Goal: Navigation & Orientation: Understand site structure

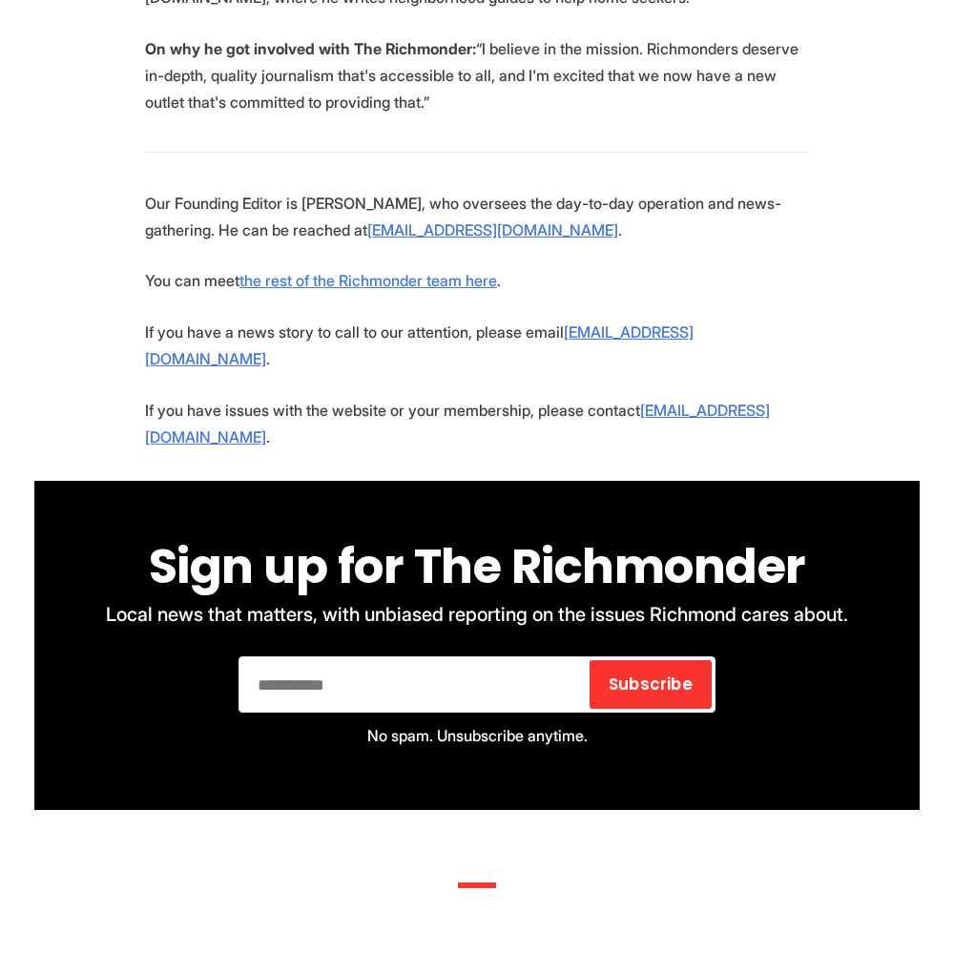
scroll to position [4553, 0]
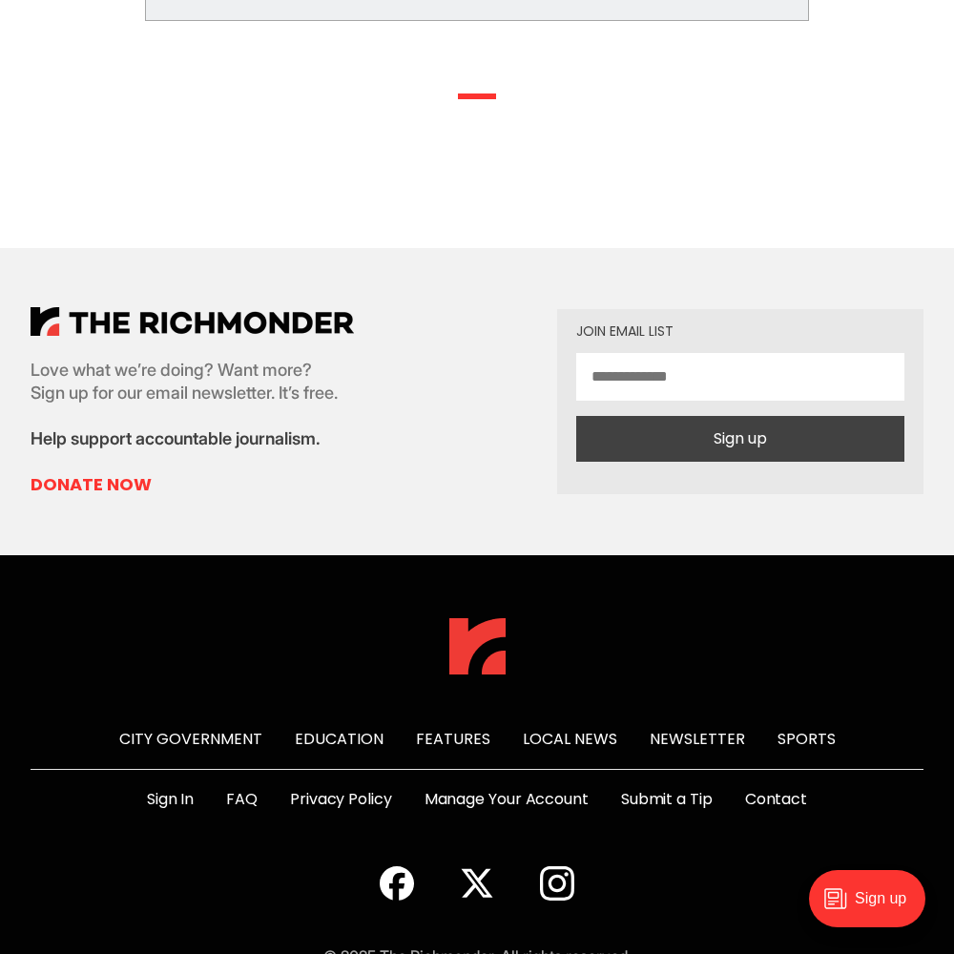
scroll to position [983, 0]
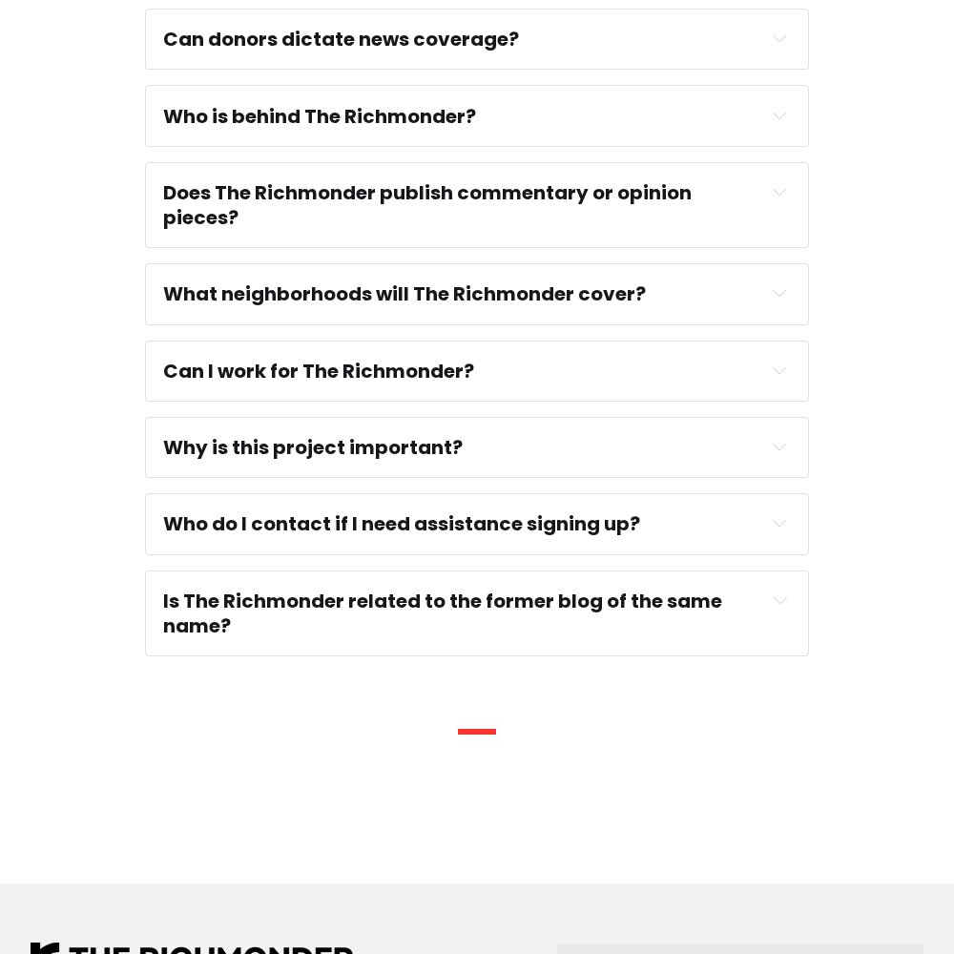
scroll to position [1645, 0]
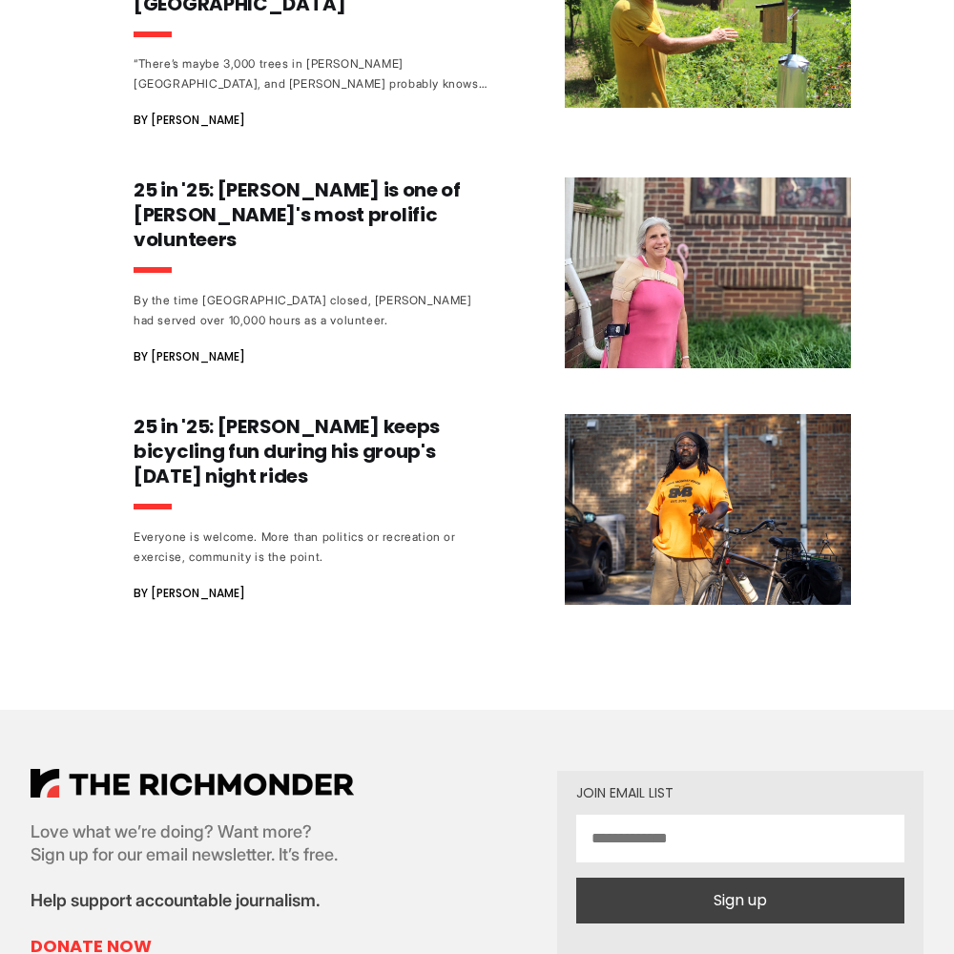
scroll to position [2401, 0]
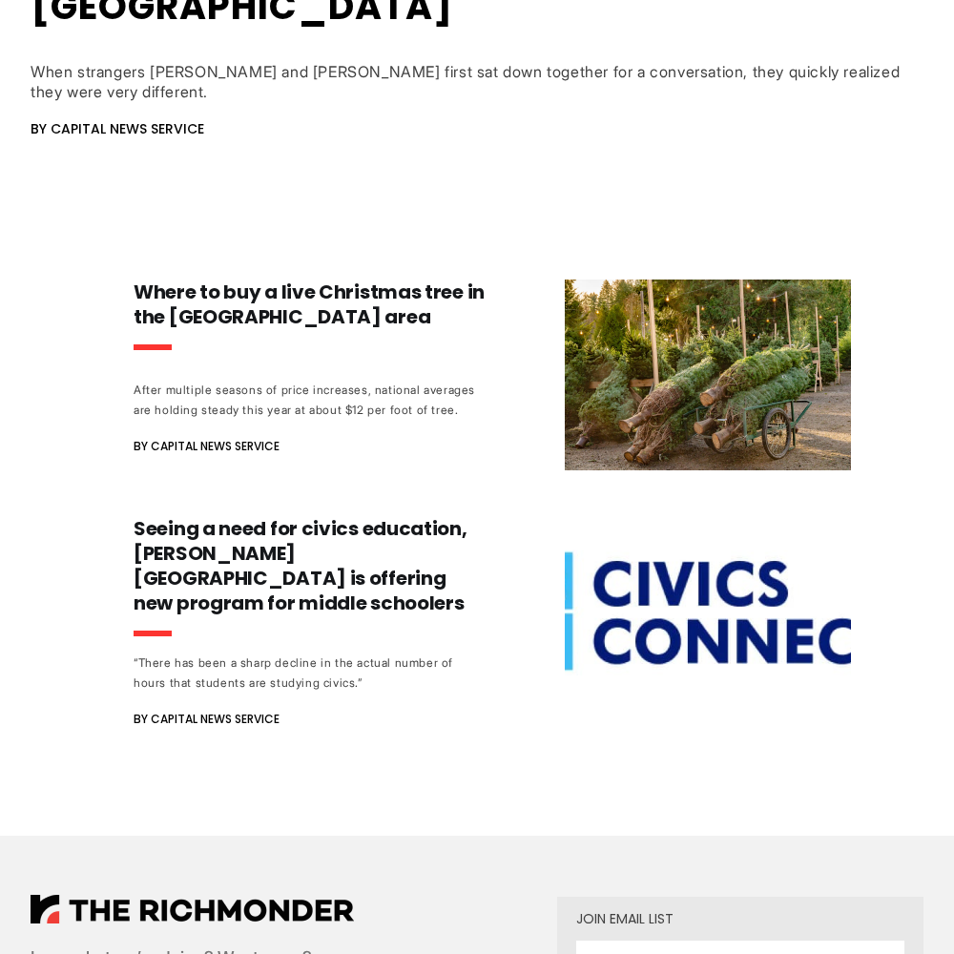
scroll to position [1573, 0]
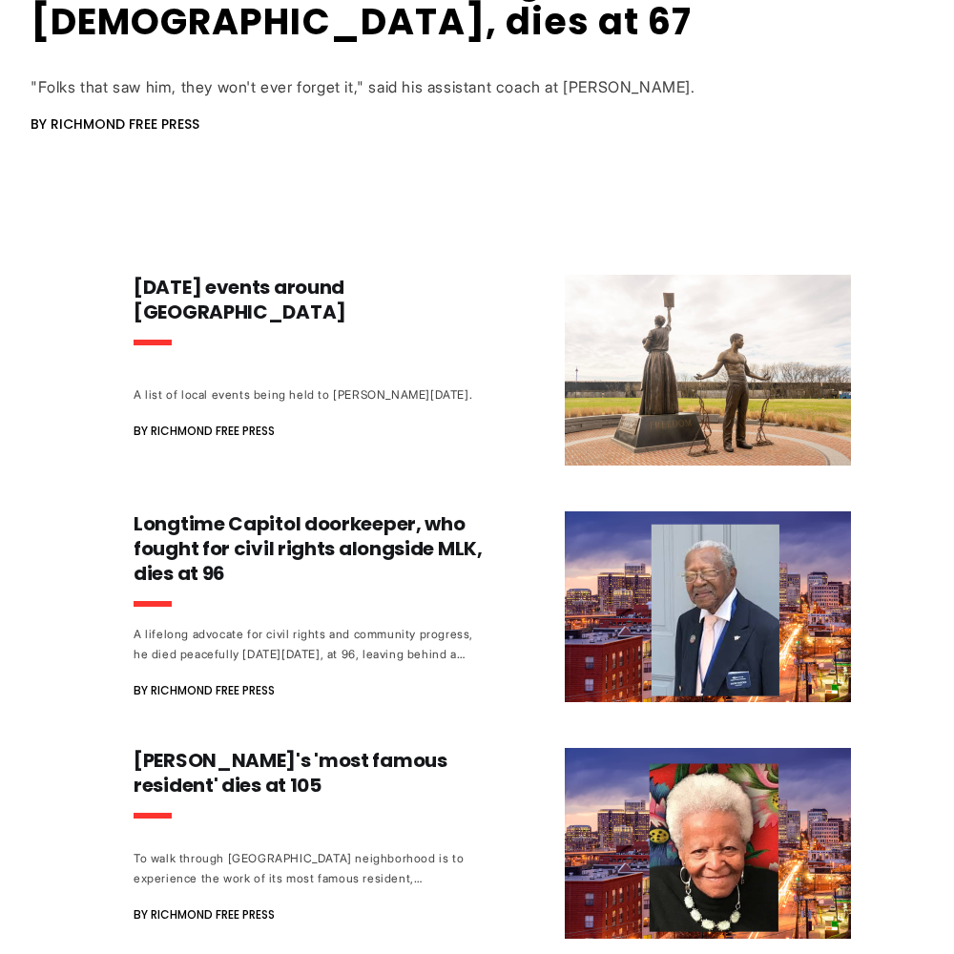
scroll to position [1805, 0]
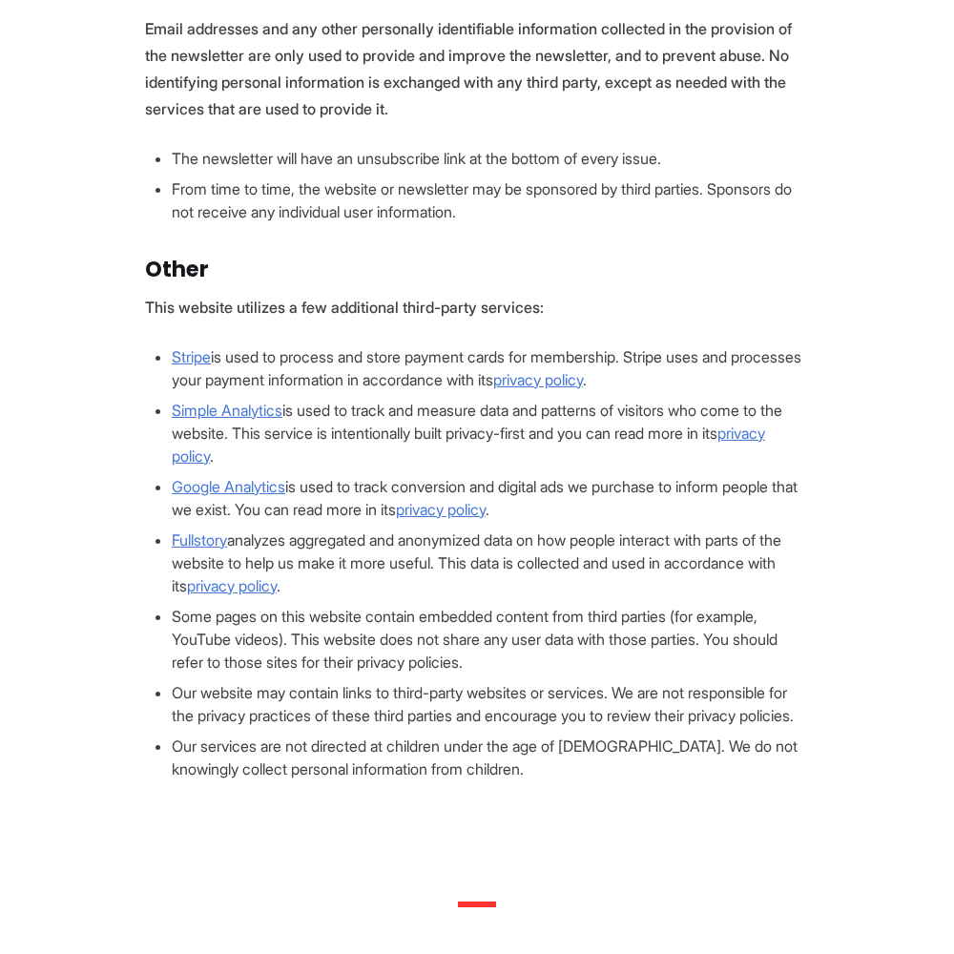
scroll to position [1817, 0]
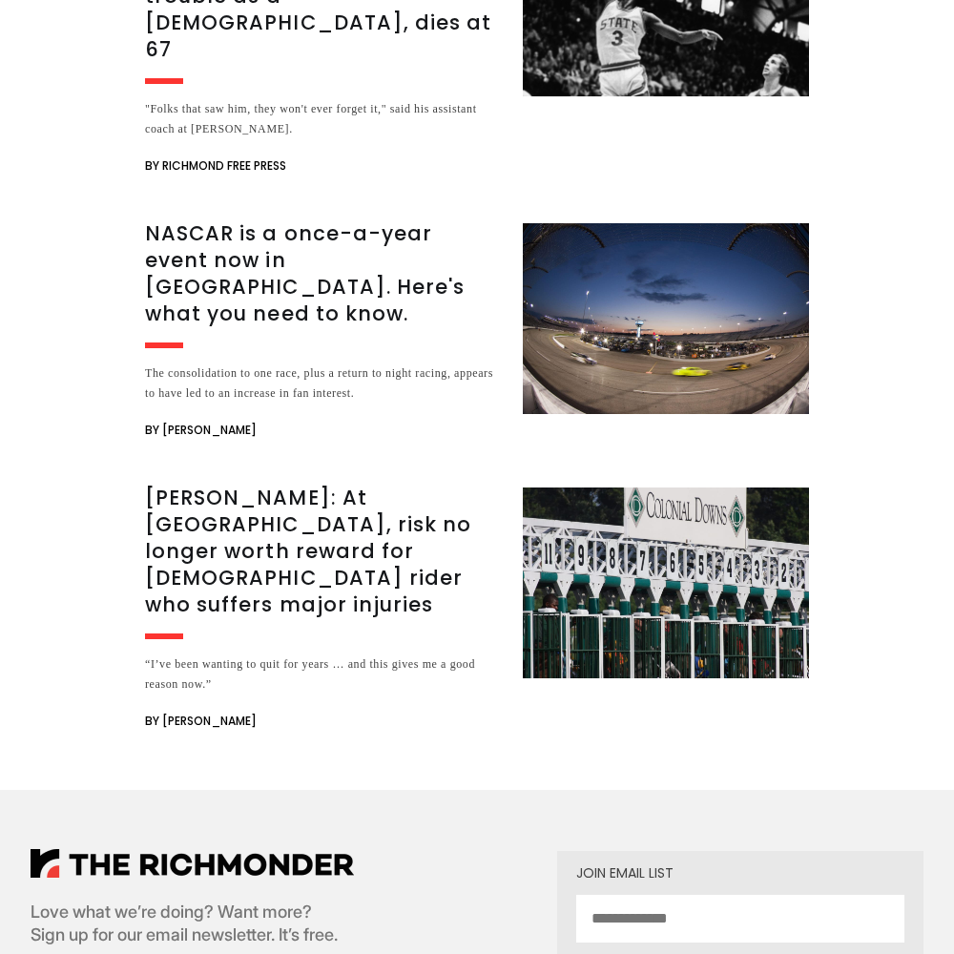
scroll to position [4199, 0]
